Goal: Go to known website: Go to known website

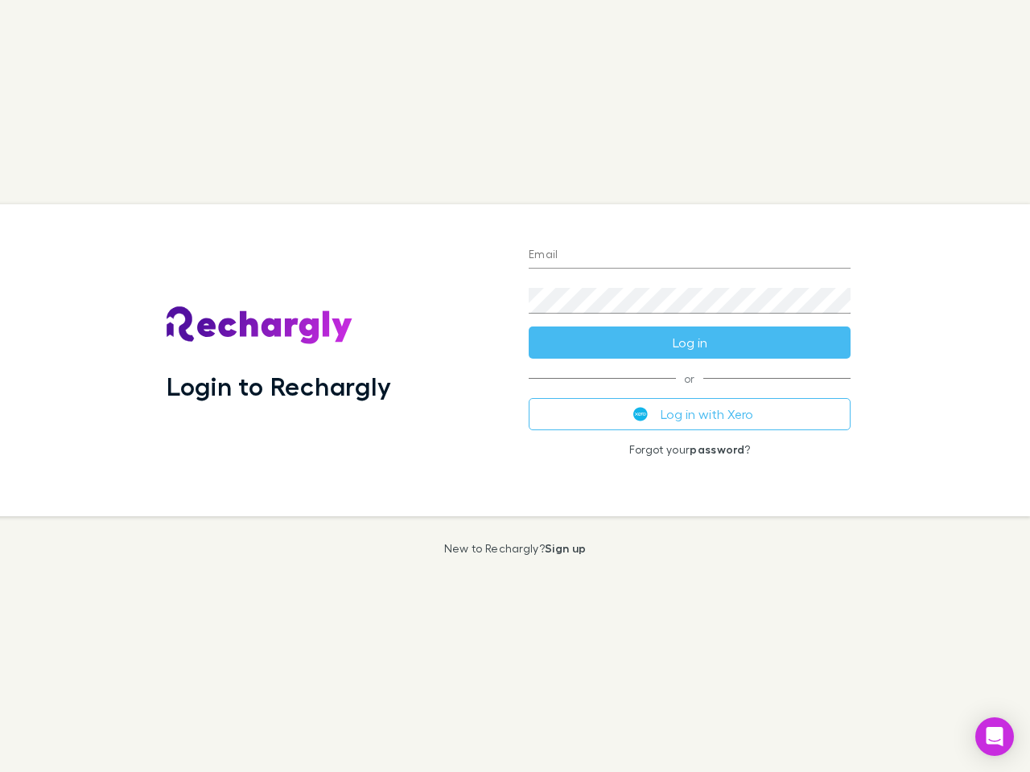
click at [515, 386] on div "Login to Rechargly" at bounding box center [335, 360] width 362 height 312
click at [689, 256] on input "Email" at bounding box center [690, 256] width 322 height 26
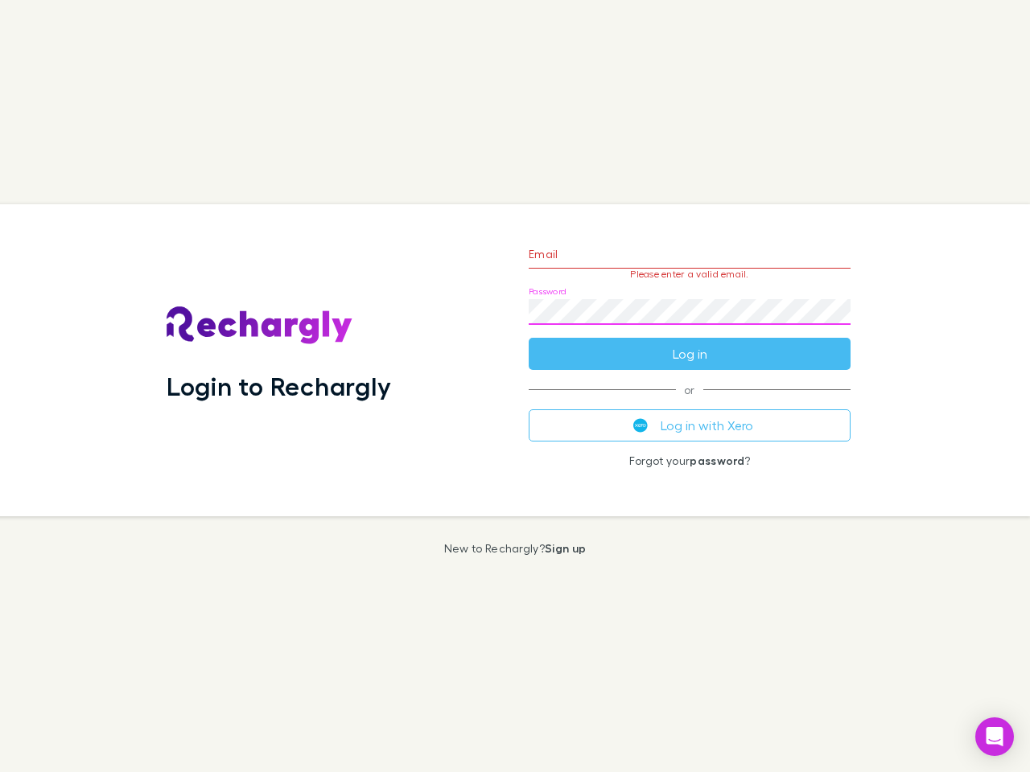
click at [689, 343] on form "Email Please enter a valid email. Password Log in" at bounding box center [690, 300] width 322 height 140
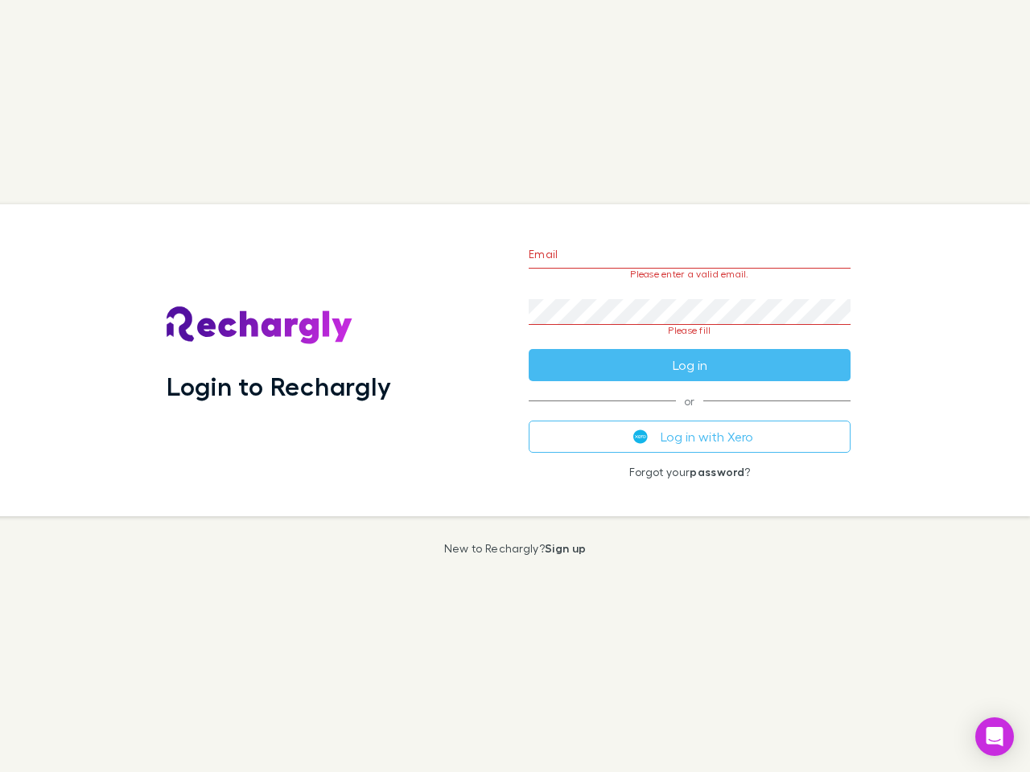
click at [689, 414] on div "Email Please enter a valid email. Password Please fill Log in or Log in with Xe…" at bounding box center [690, 360] width 348 height 312
click at [994, 737] on icon "Open Intercom Messenger" at bounding box center [994, 736] width 17 height 19
